Goal: Information Seeking & Learning: Find contact information

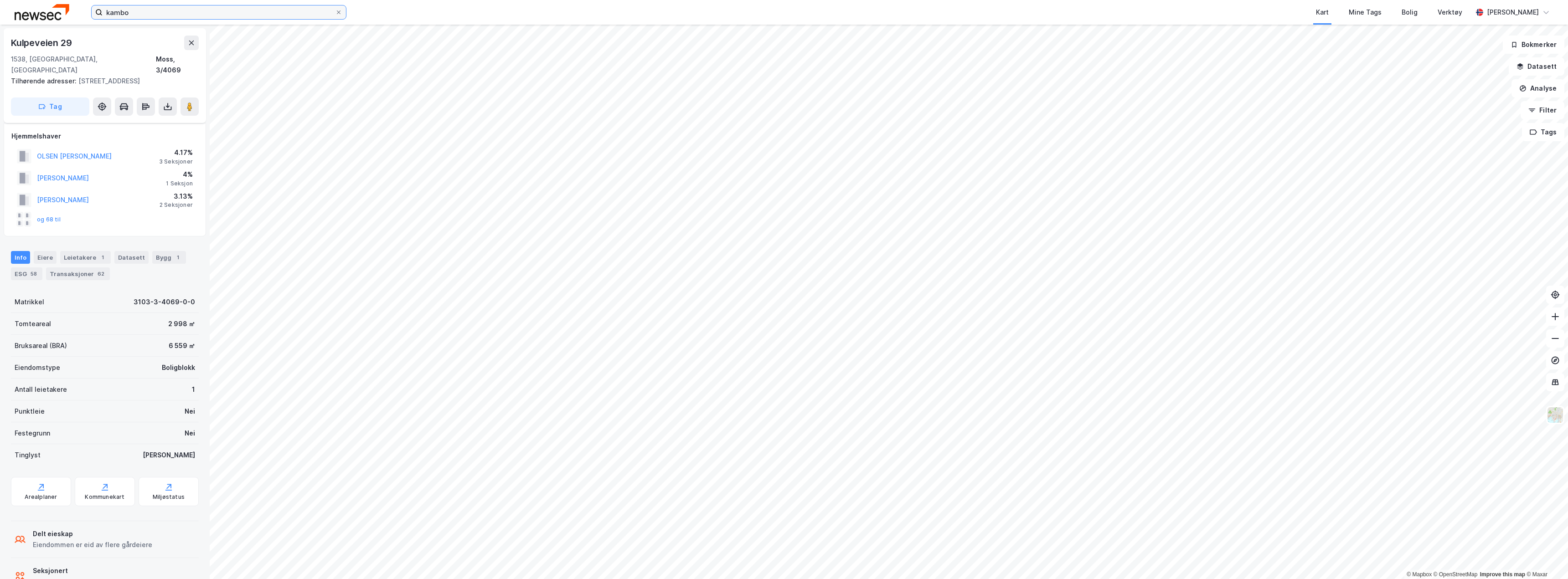
scroll to position [31, 0]
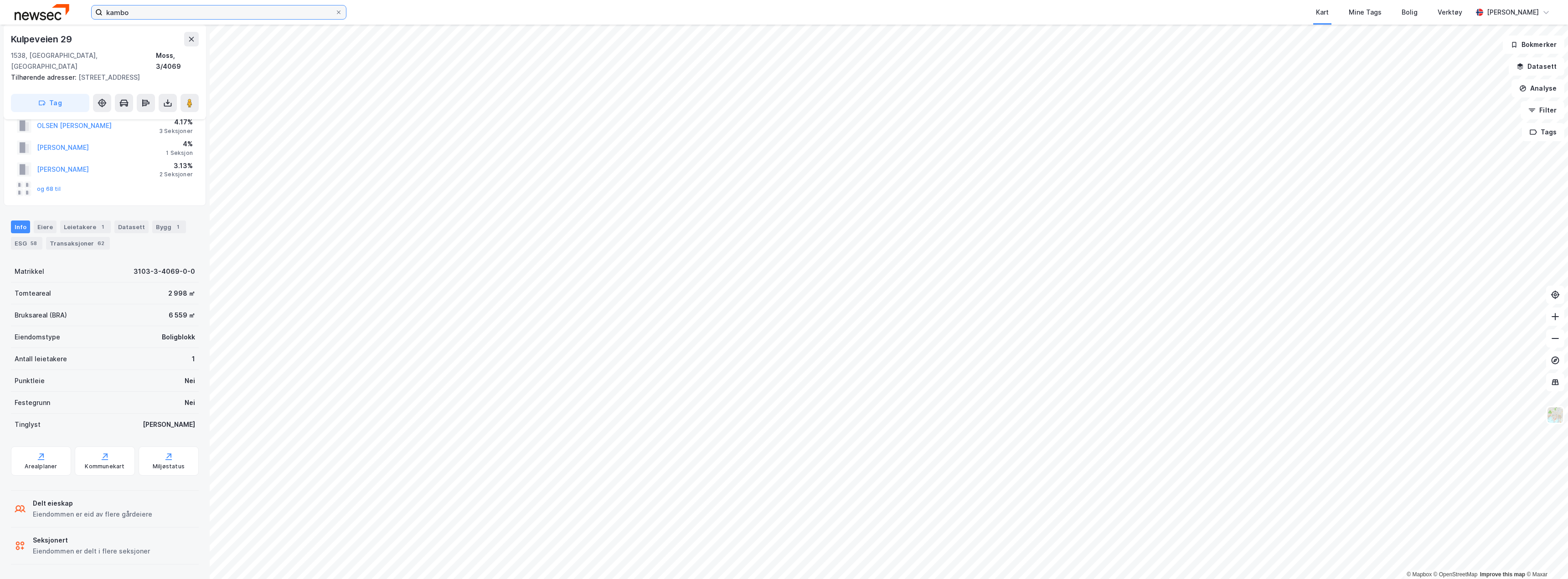
click at [279, 16] on input "kambo" at bounding box center [219, 12] width 232 height 14
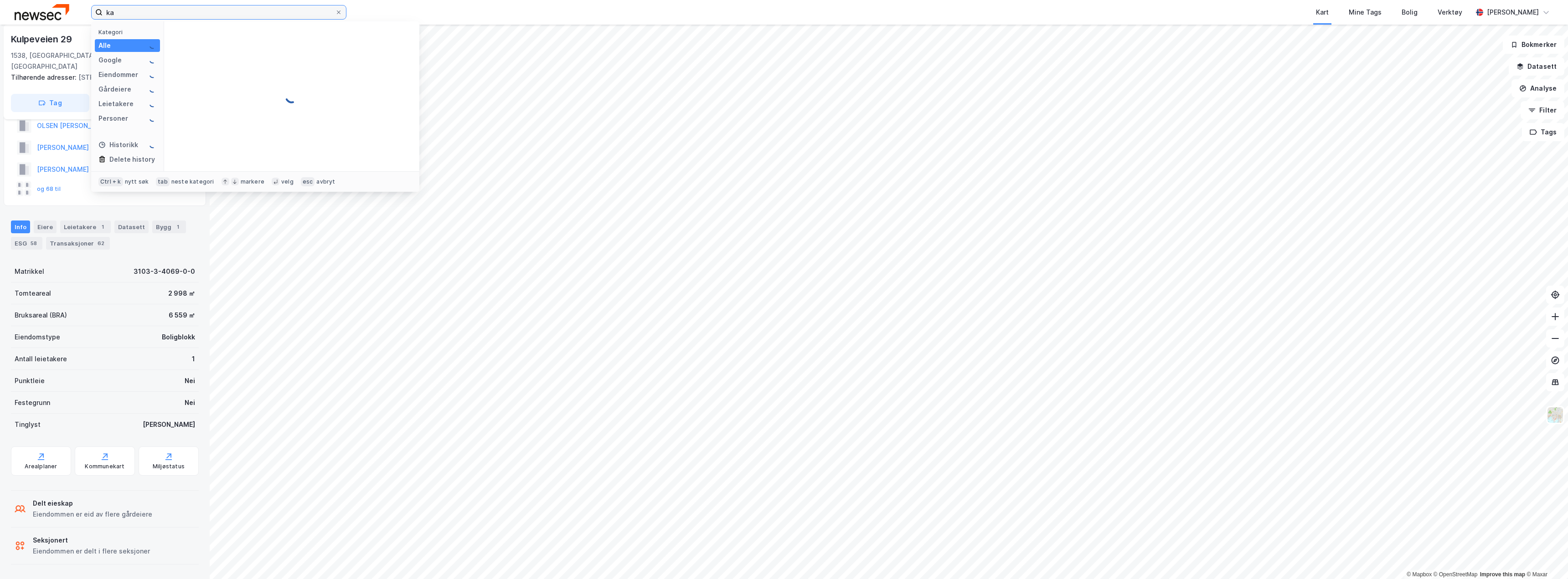
type input "k"
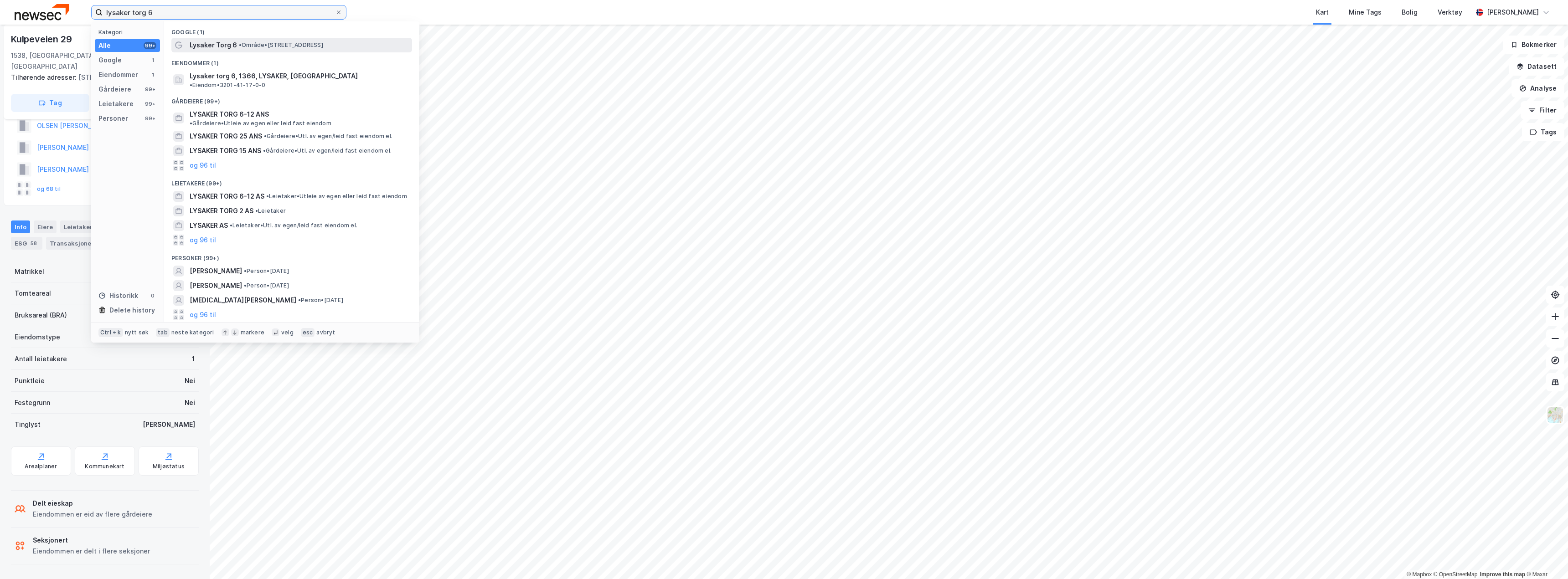
type input "lysaker torg 6"
click at [248, 44] on span "• Område • [STREET_ADDRESS]" at bounding box center [281, 45] width 84 height 7
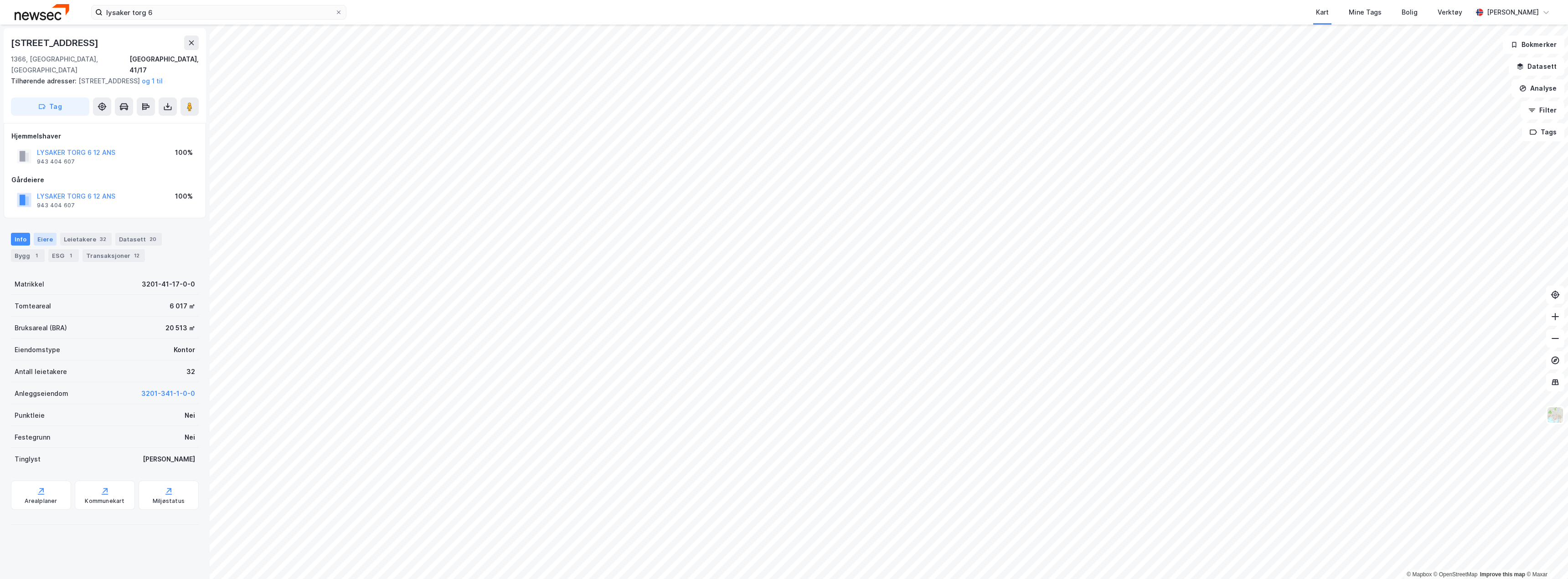
click at [50, 236] on div "Eiere" at bounding box center [45, 240] width 23 height 13
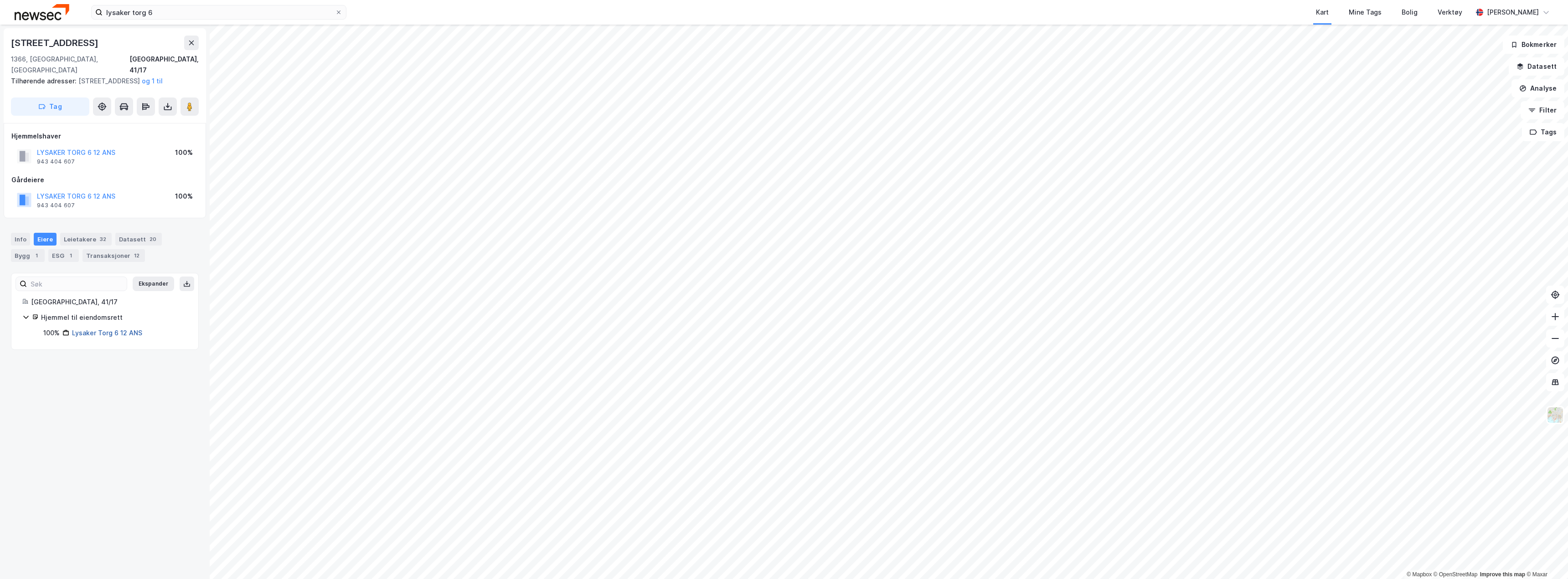
click at [106, 332] on link "Lysaker Torg 6 12 ANS" at bounding box center [106, 333] width 70 height 8
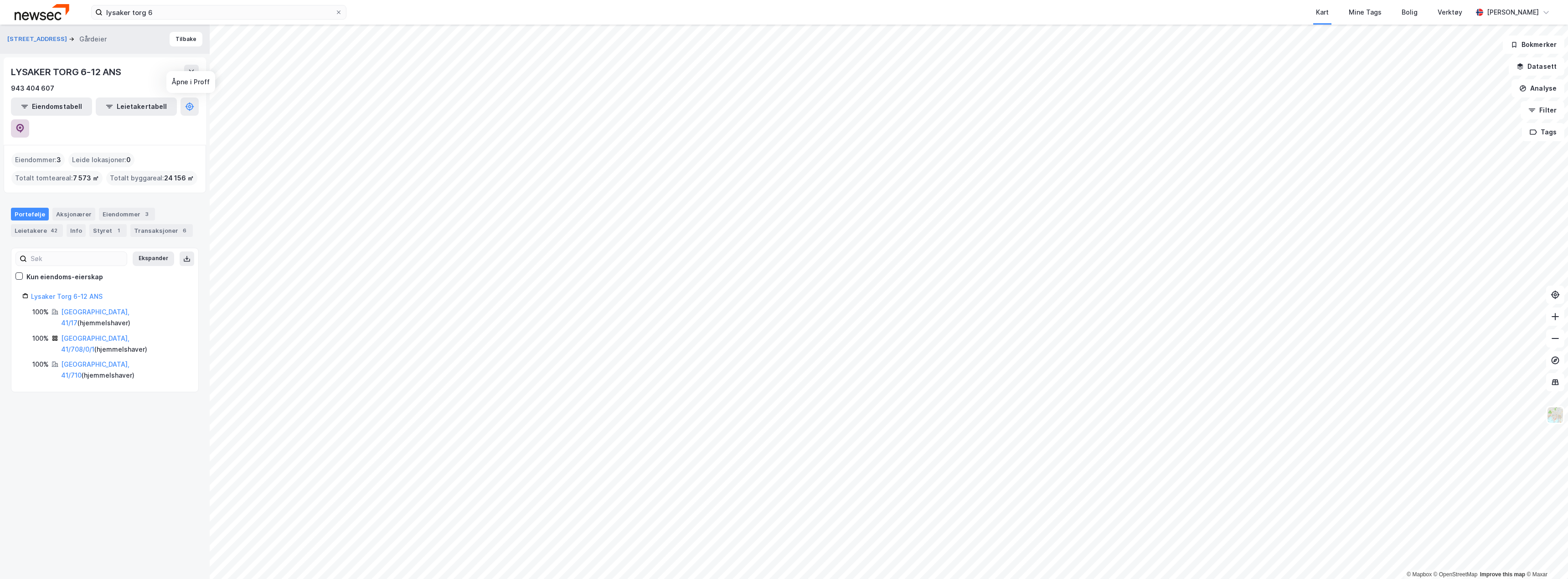
click at [25, 124] on icon at bounding box center [20, 129] width 9 height 9
